Goal: Task Accomplishment & Management: Use online tool/utility

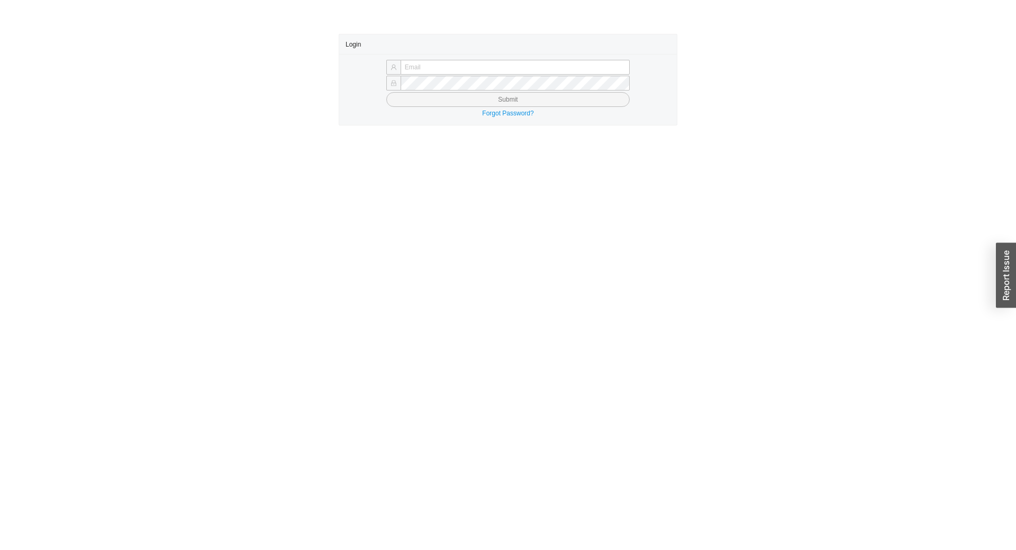
type input "[EMAIL_ADDRESS][DOMAIN_NAME]"
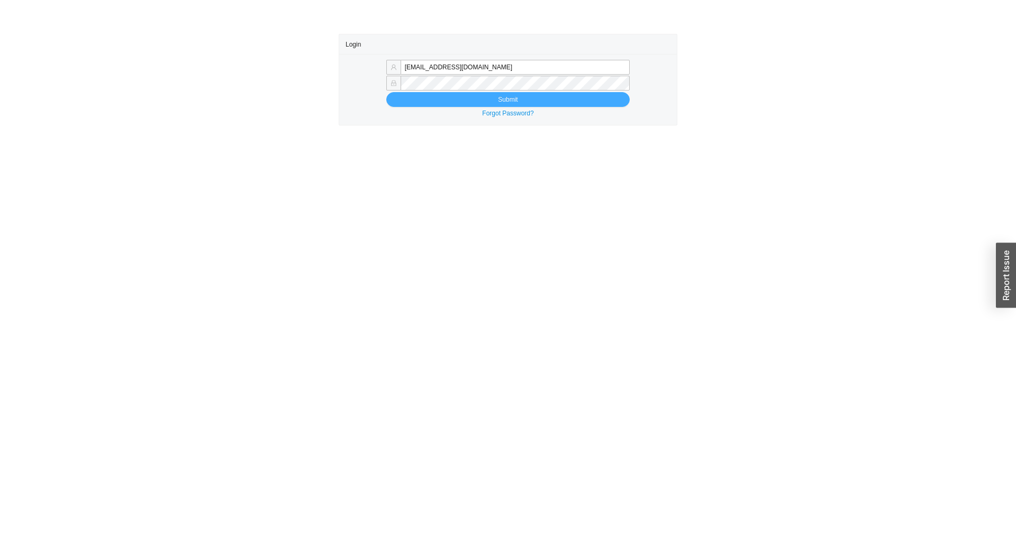
click at [527, 99] on button "Submit" at bounding box center [508, 99] width 244 height 15
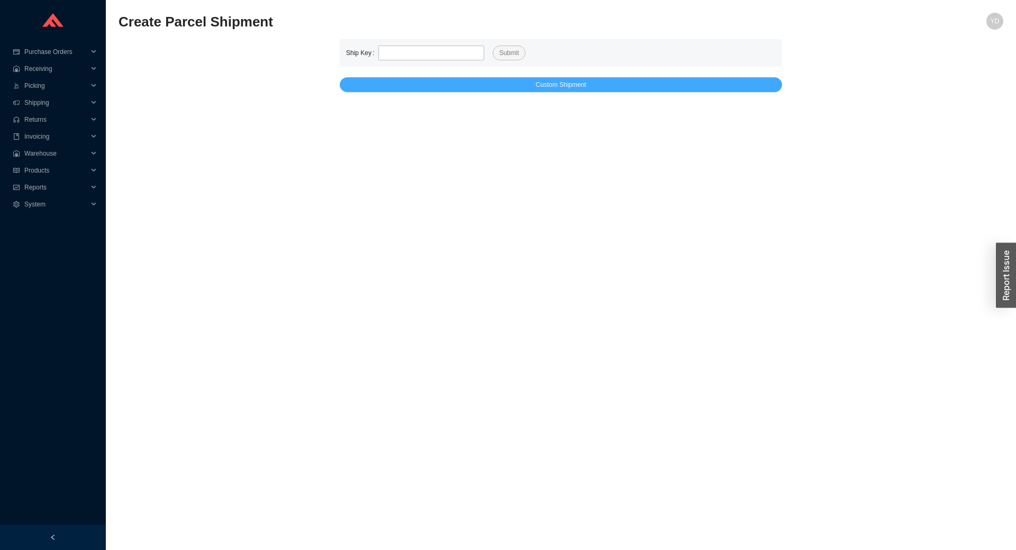
click at [537, 87] on span "Custom Shipment" at bounding box center [561, 84] width 50 height 11
